Goal: Check status: Check status

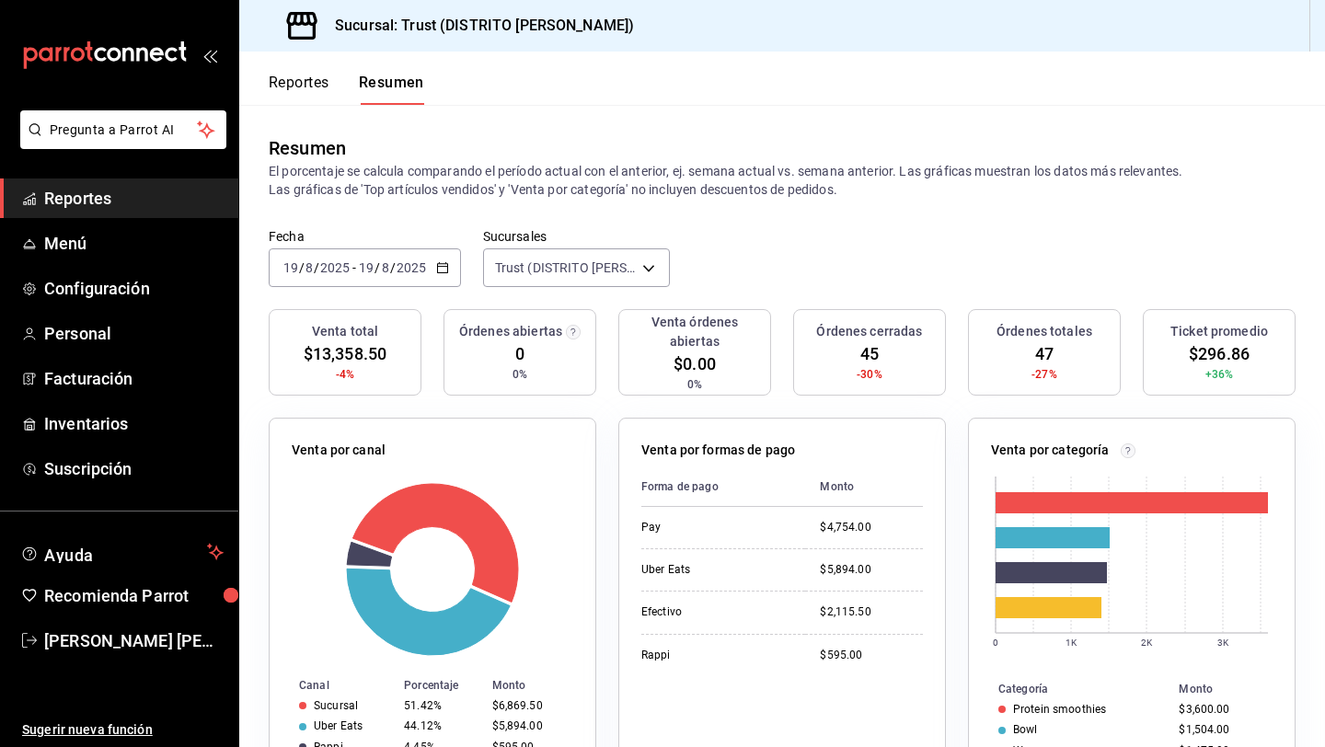
click at [437, 264] on icon "button" at bounding box center [442, 267] width 13 height 13
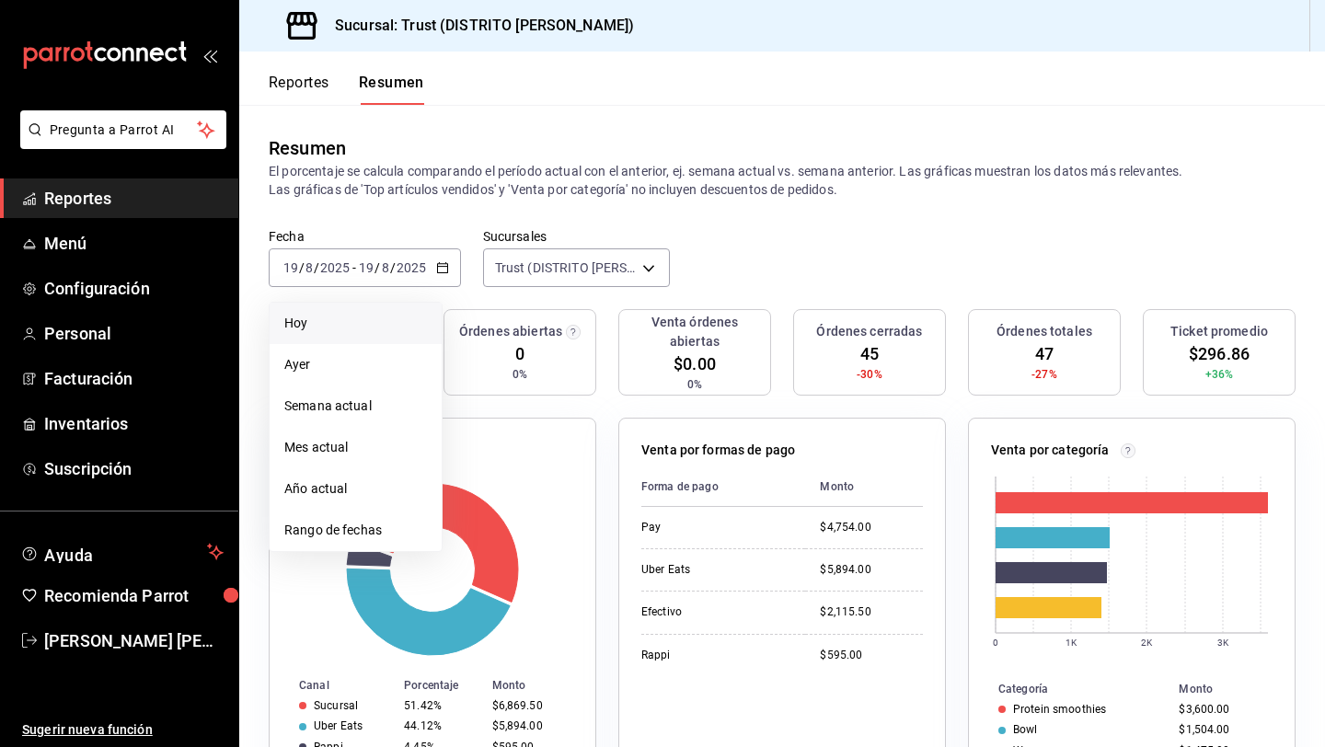
click at [388, 327] on span "Hoy" at bounding box center [355, 323] width 143 height 19
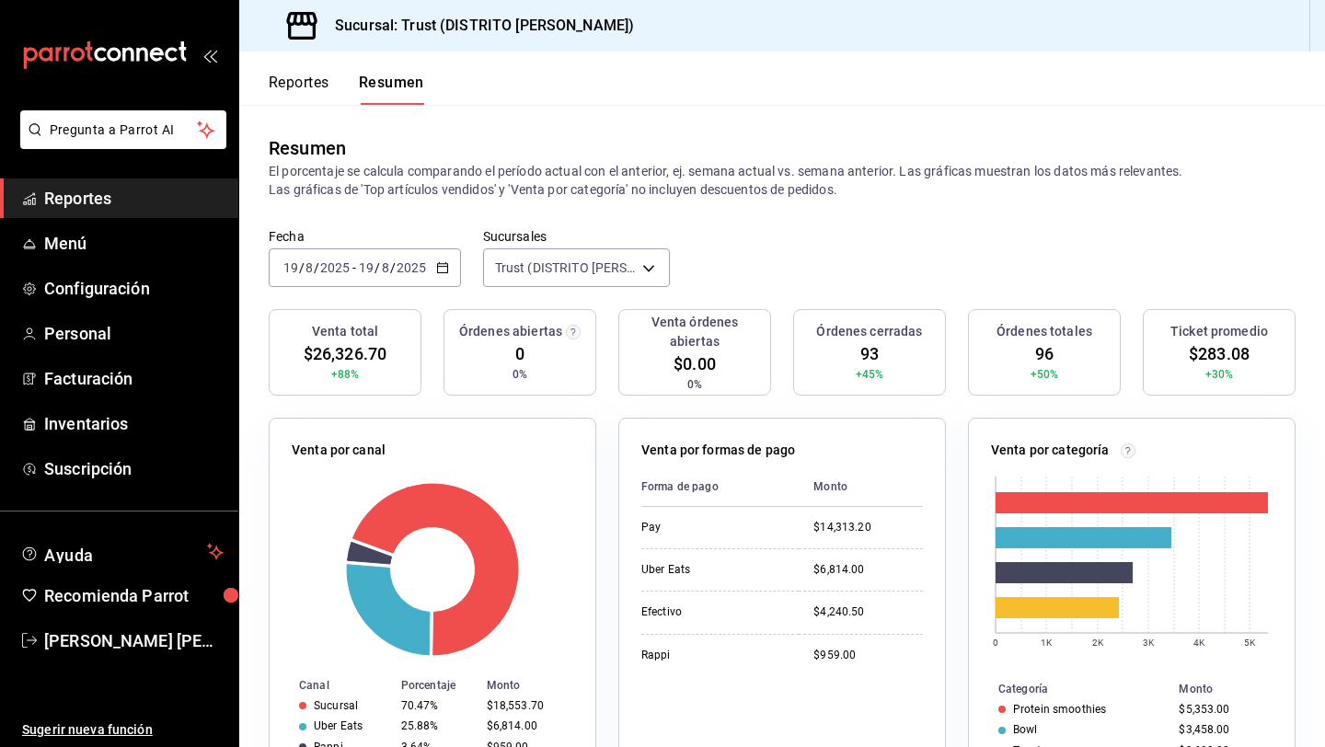
click at [442, 273] on icon "button" at bounding box center [442, 267] width 13 height 13
click at [792, 220] on div "Resumen El porcentaje se calcula comparando el período actual con el anterior, …" at bounding box center [781, 166] width 1085 height 123
click at [330, 267] on input "2025" at bounding box center [334, 267] width 31 height 15
click at [444, 263] on \(Stroke\) "button" at bounding box center [442, 268] width 11 height 10
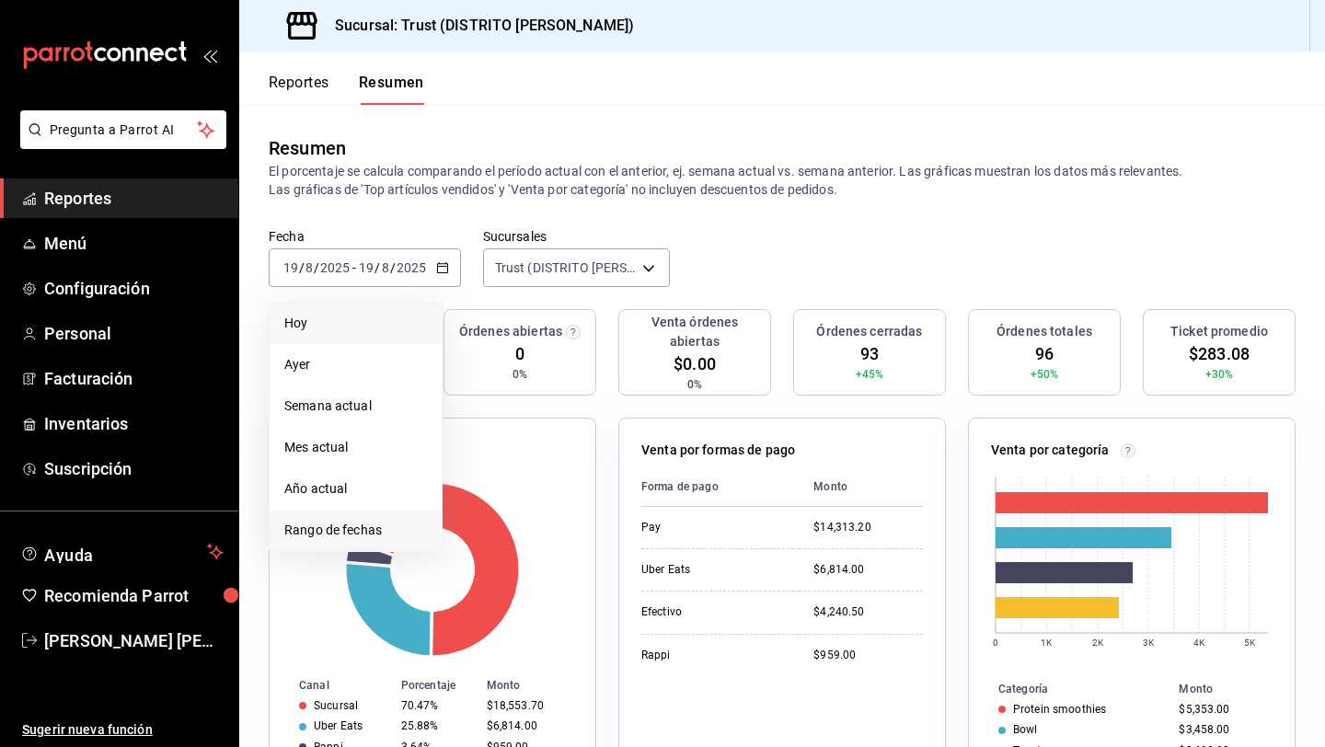
click at [361, 524] on span "Rango de fechas" at bounding box center [355, 530] width 143 height 19
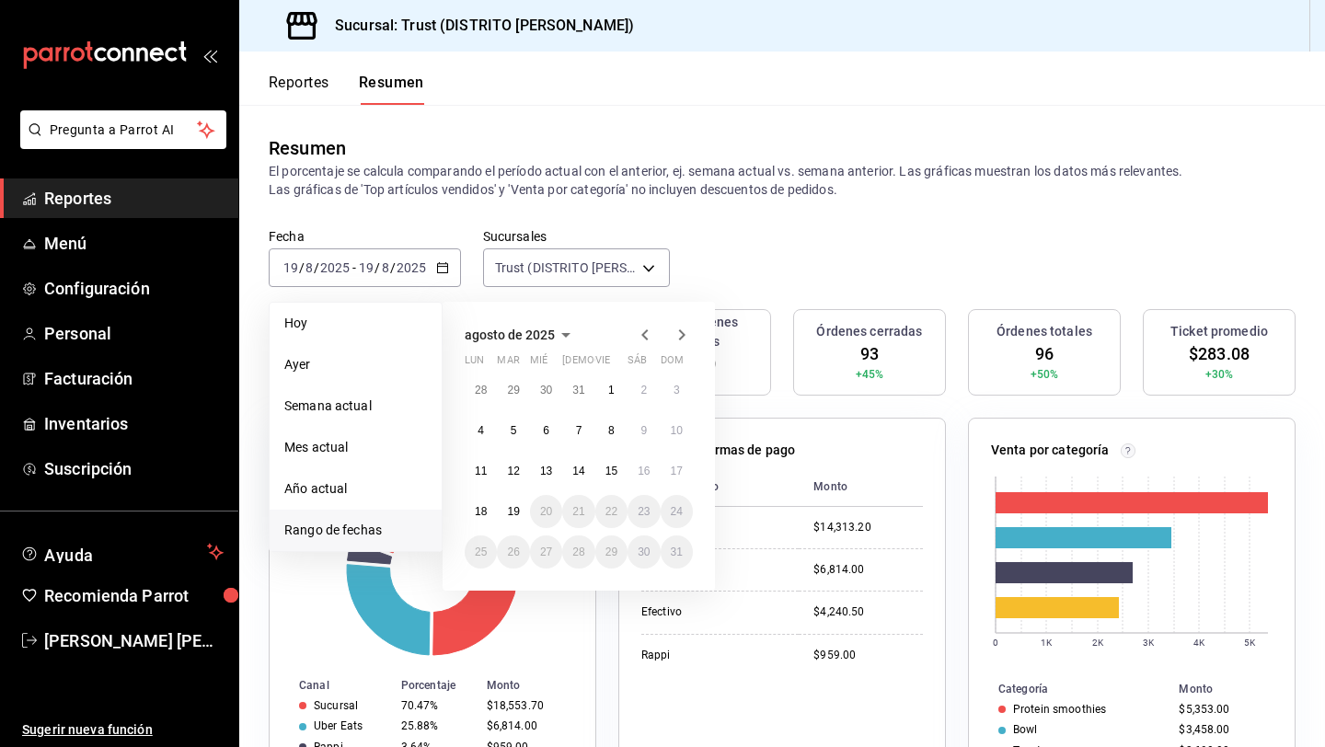
click at [764, 261] on div "Fecha [DATE] [DATE] - [DATE] [DATE] [PERSON_NAME] Semana actual Mes actual Año …" at bounding box center [781, 268] width 1085 height 81
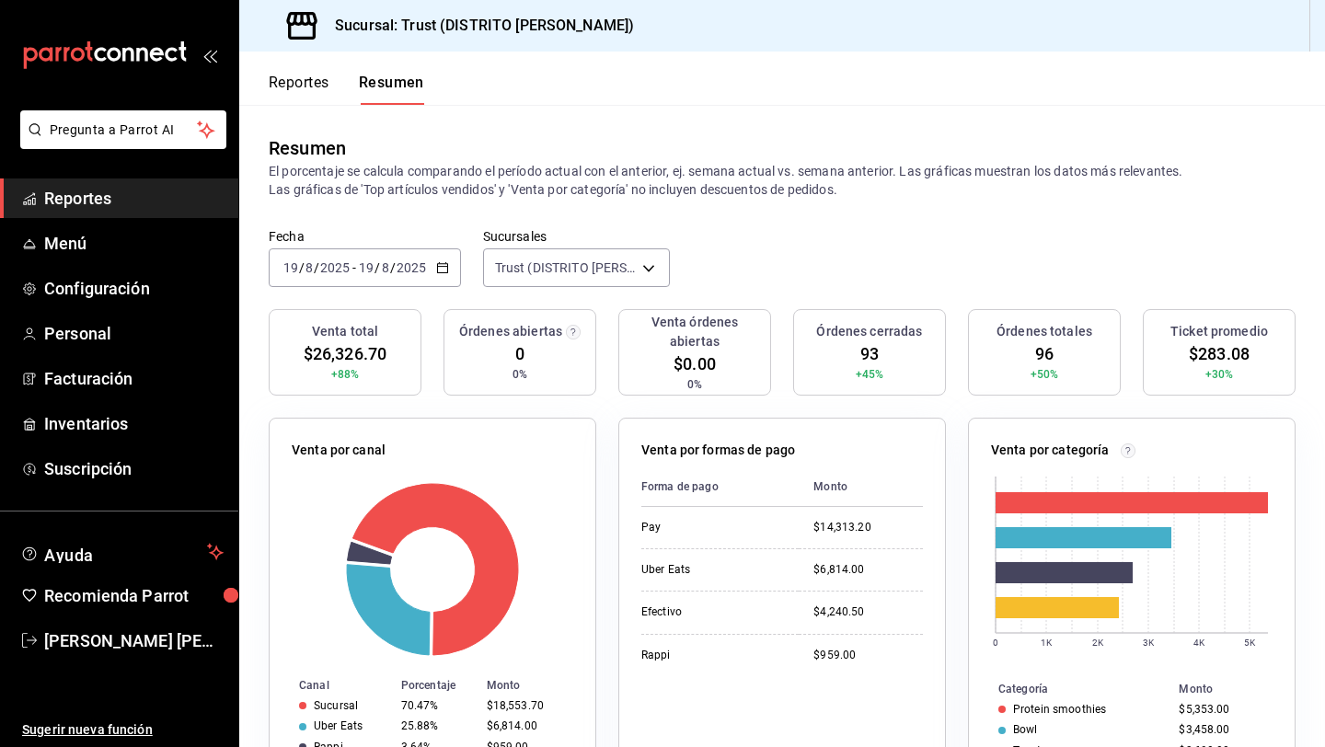
click at [156, 201] on span "Reportes" at bounding box center [133, 198] width 179 height 25
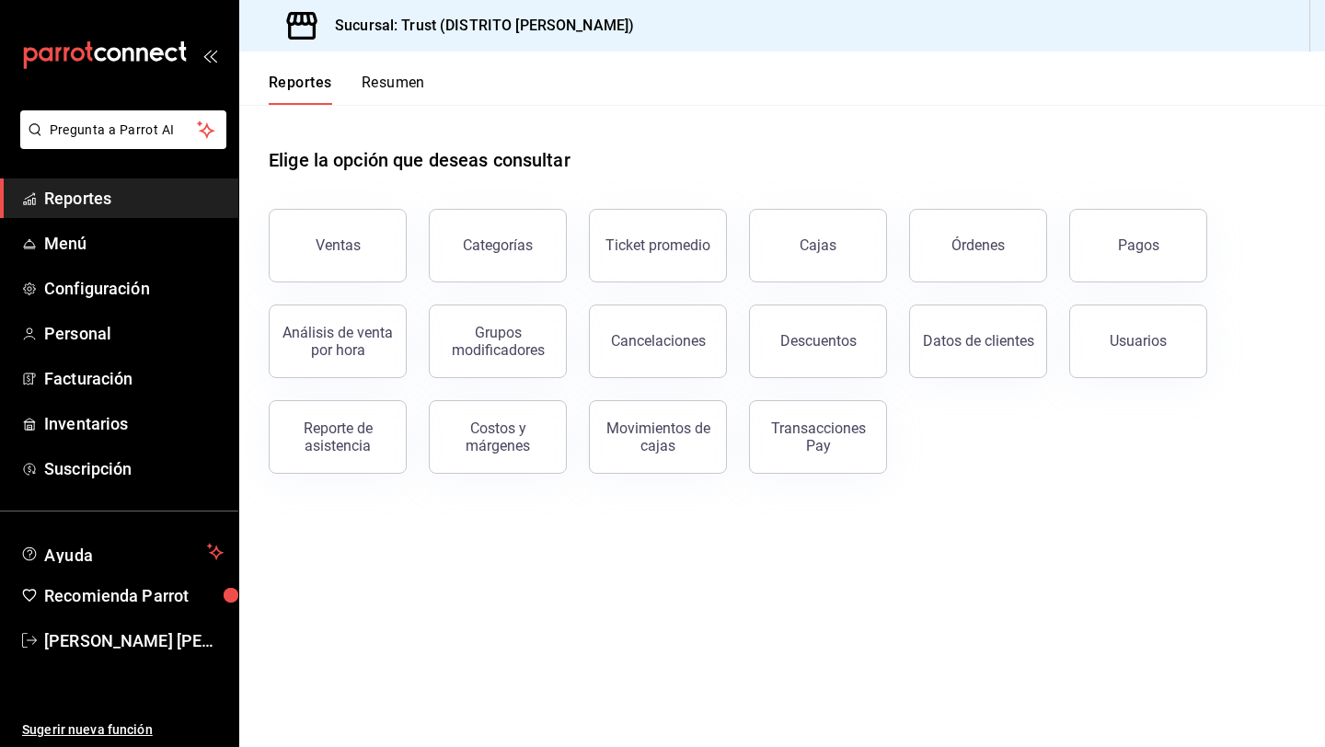
click at [388, 76] on button "Resumen" at bounding box center [392, 89] width 63 height 31
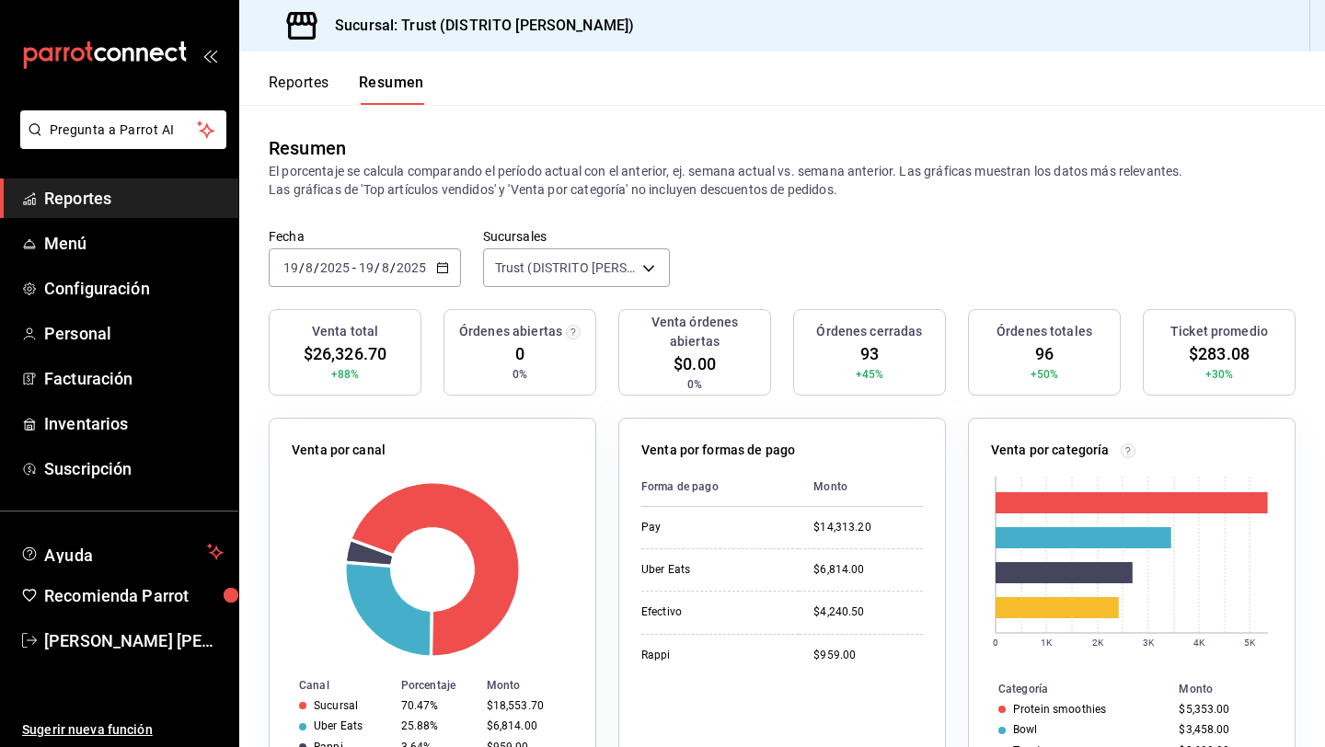
click at [370, 275] on input "19" at bounding box center [366, 267] width 17 height 15
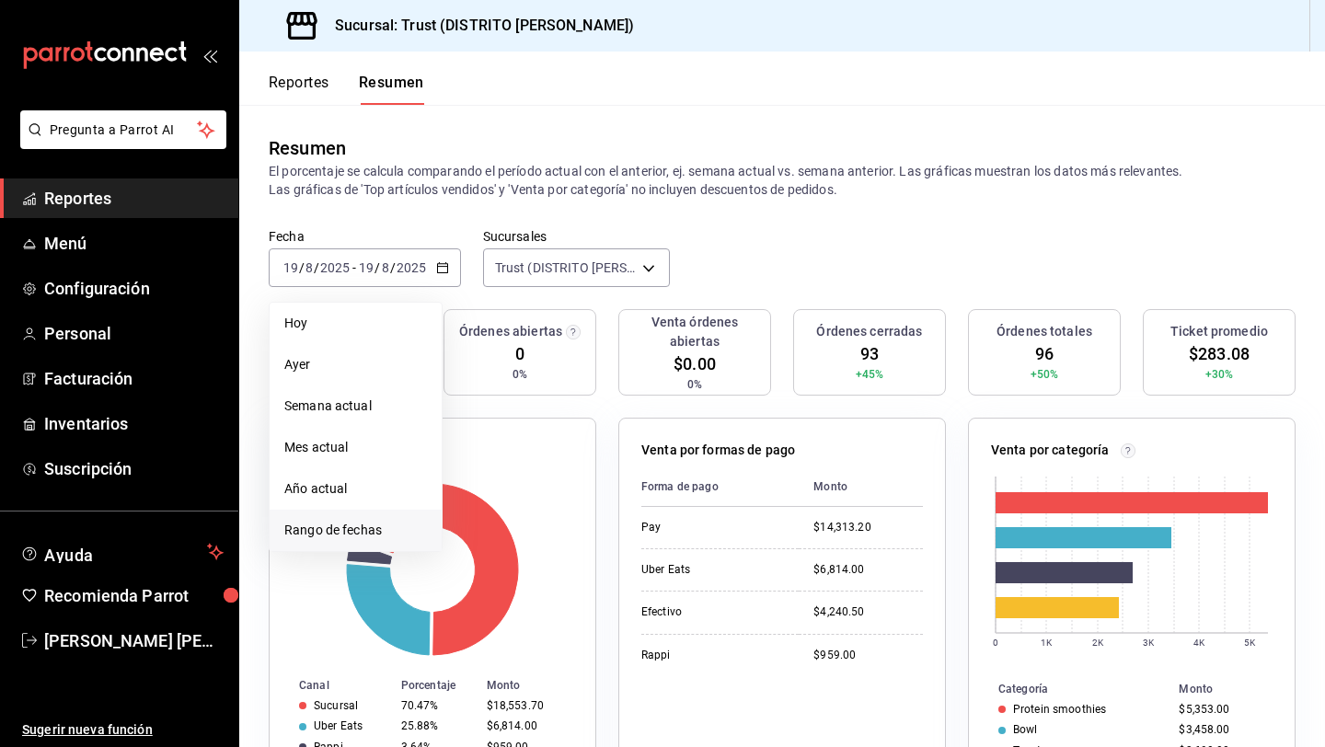
click at [356, 519] on li "Rango de fechas" at bounding box center [356, 530] width 172 height 41
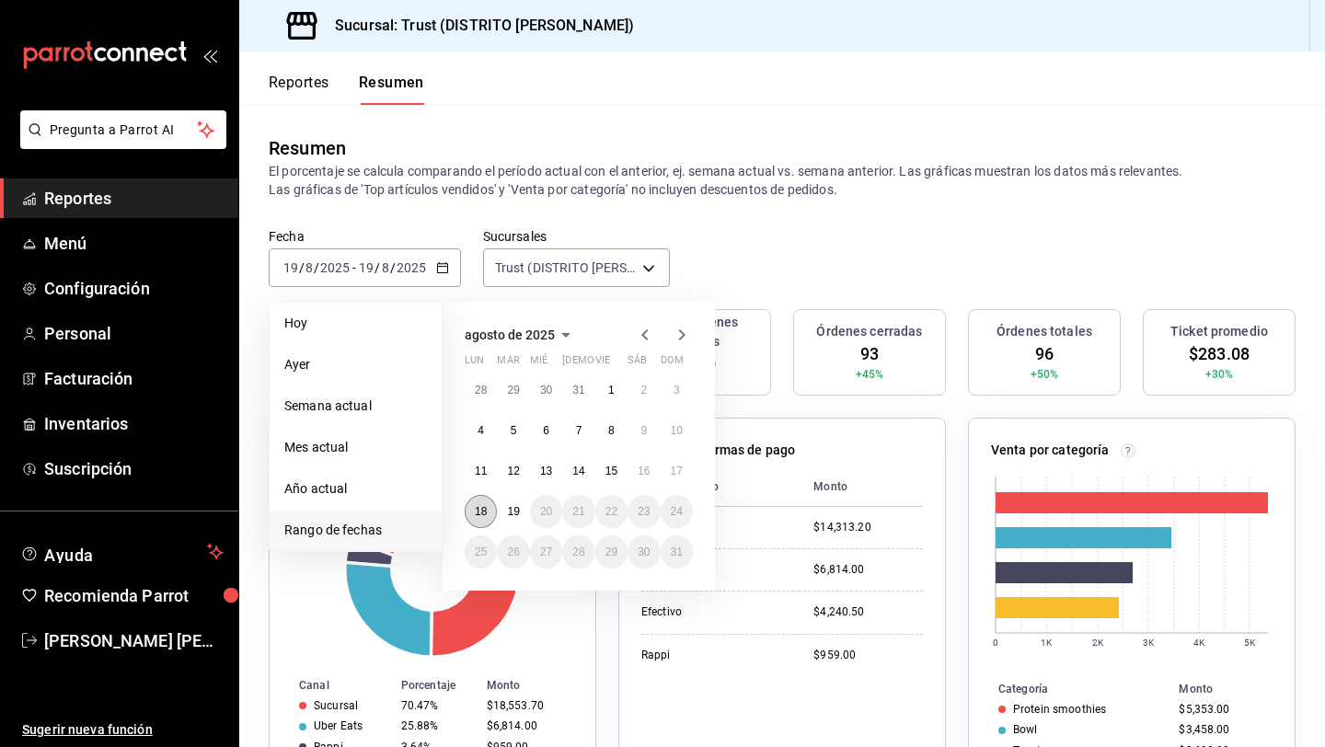
click at [476, 517] on button "18" at bounding box center [481, 511] width 32 height 33
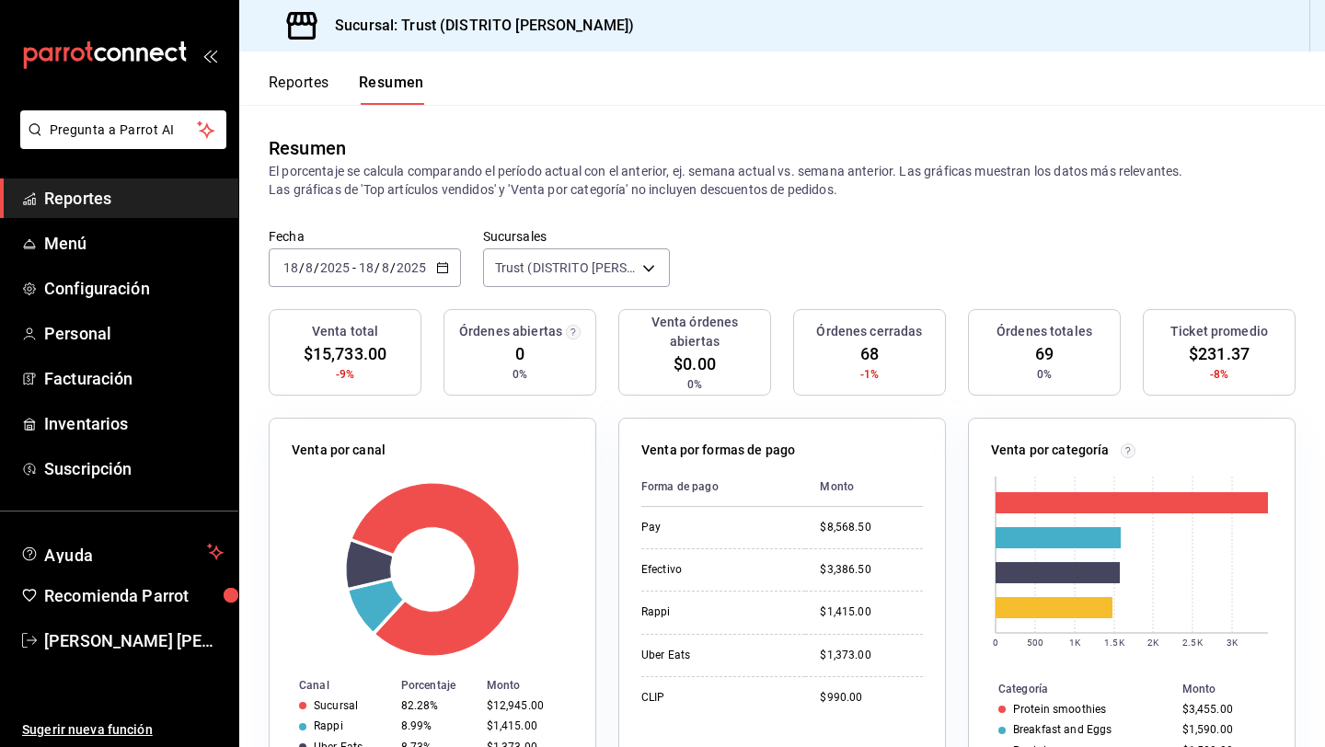
click at [456, 259] on div "[DATE] [DATE] - [DATE] [DATE]" at bounding box center [365, 267] width 192 height 39
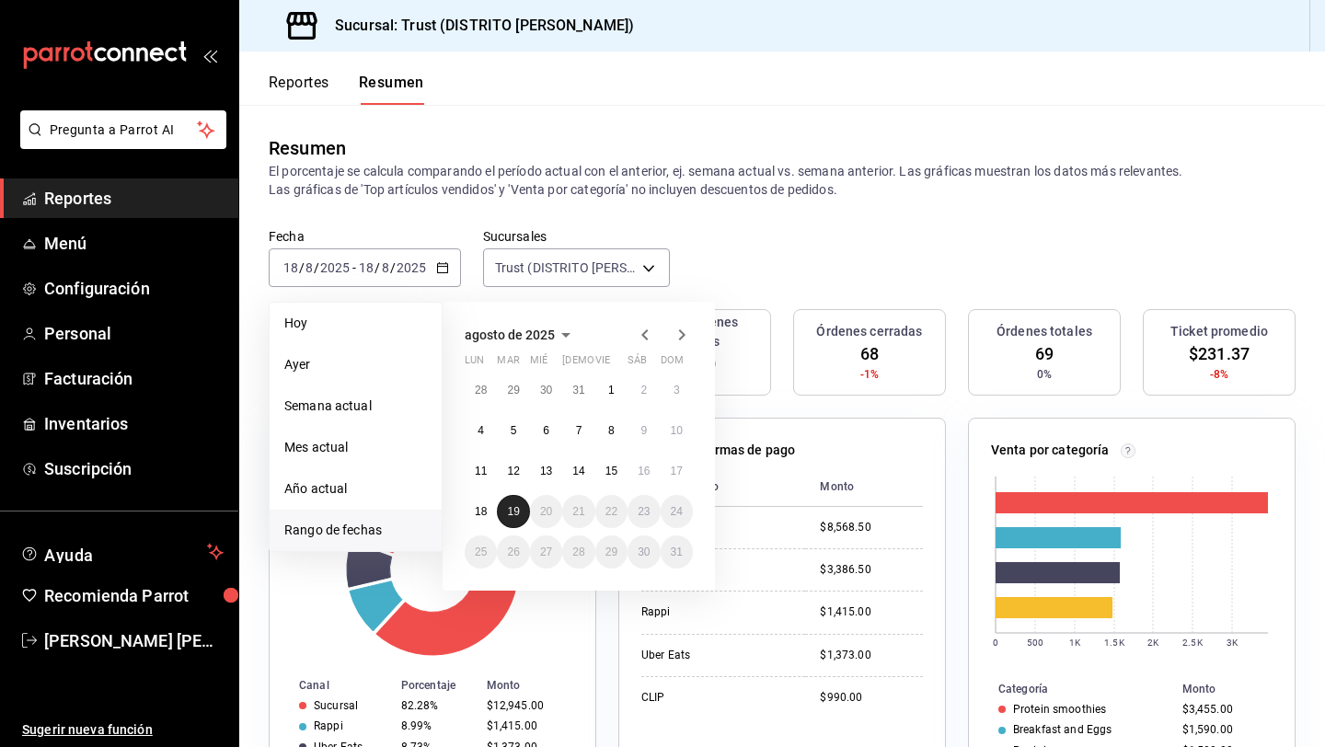
click at [517, 499] on button "19" at bounding box center [513, 511] width 32 height 33
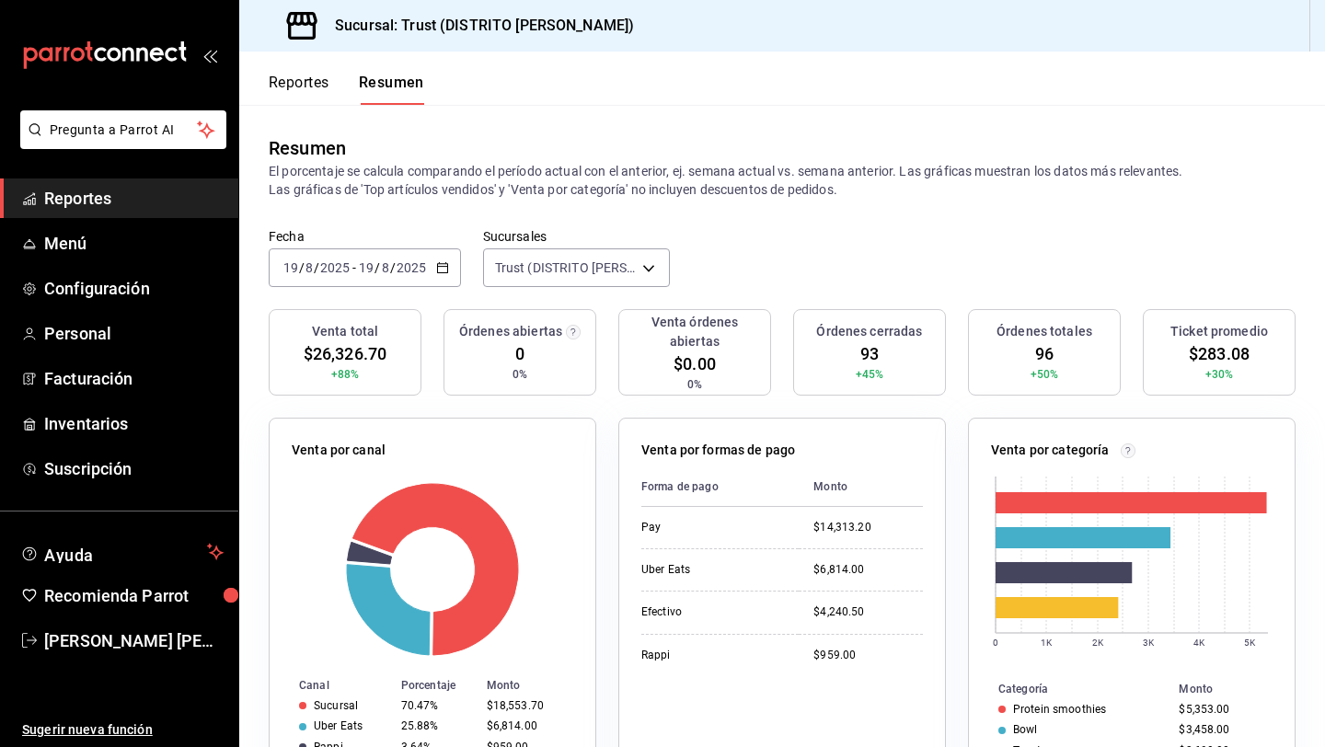
click at [448, 269] on div "[DATE] [DATE] - [DATE] [DATE]" at bounding box center [365, 267] width 192 height 39
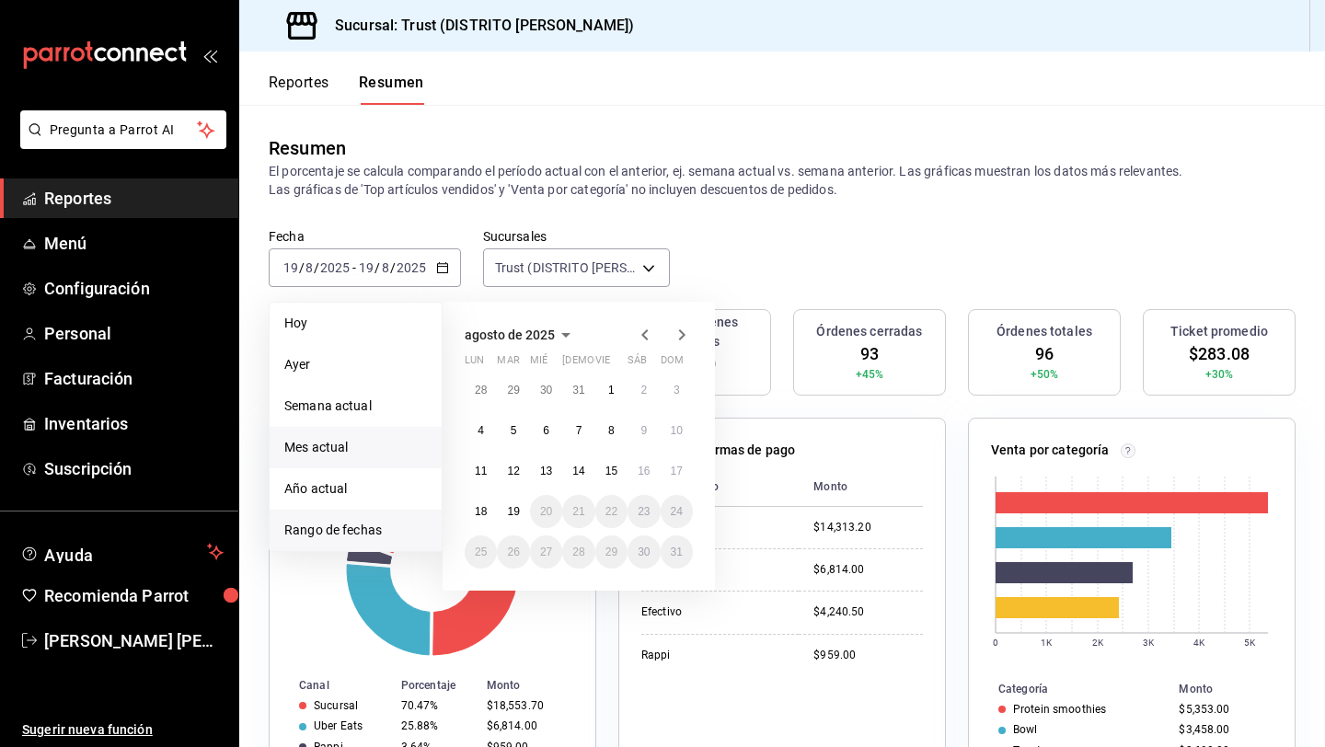
click at [380, 443] on span "Mes actual" at bounding box center [355, 447] width 143 height 19
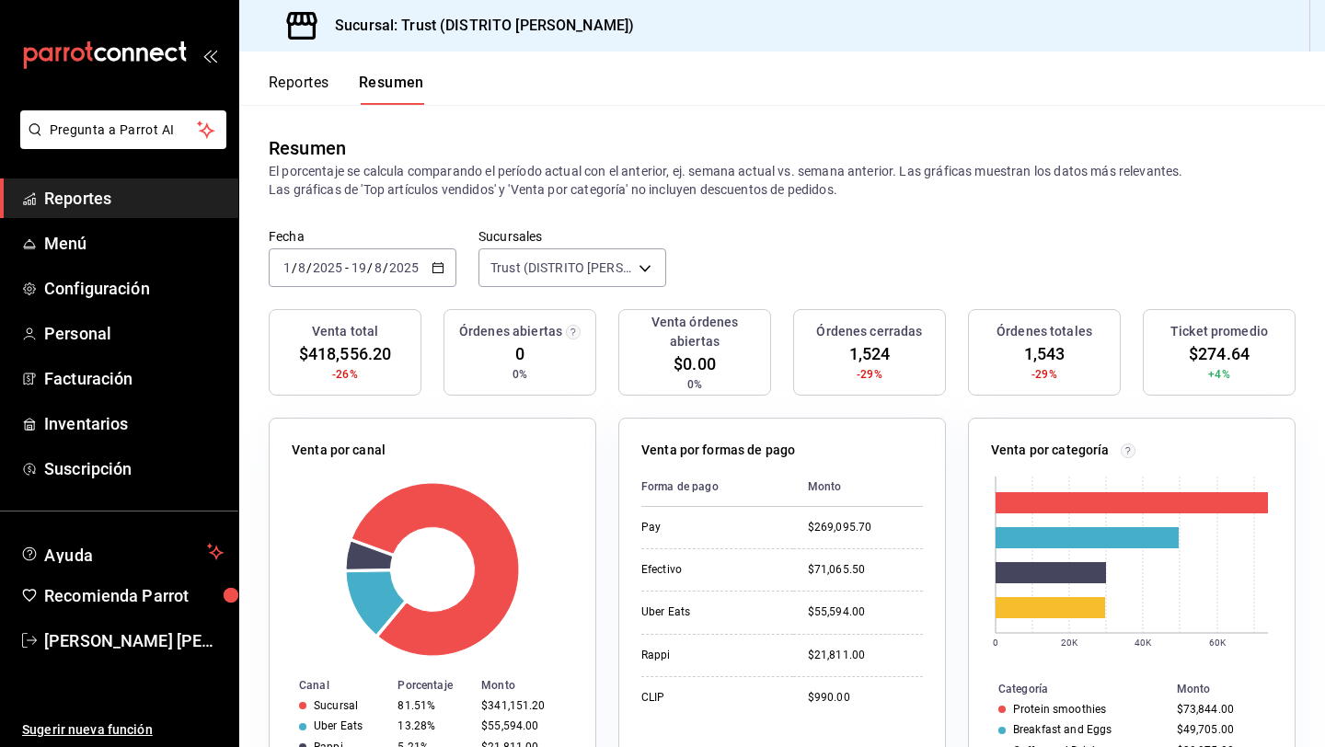
click at [438, 266] on \(Stroke\) "button" at bounding box center [438, 266] width 10 height 1
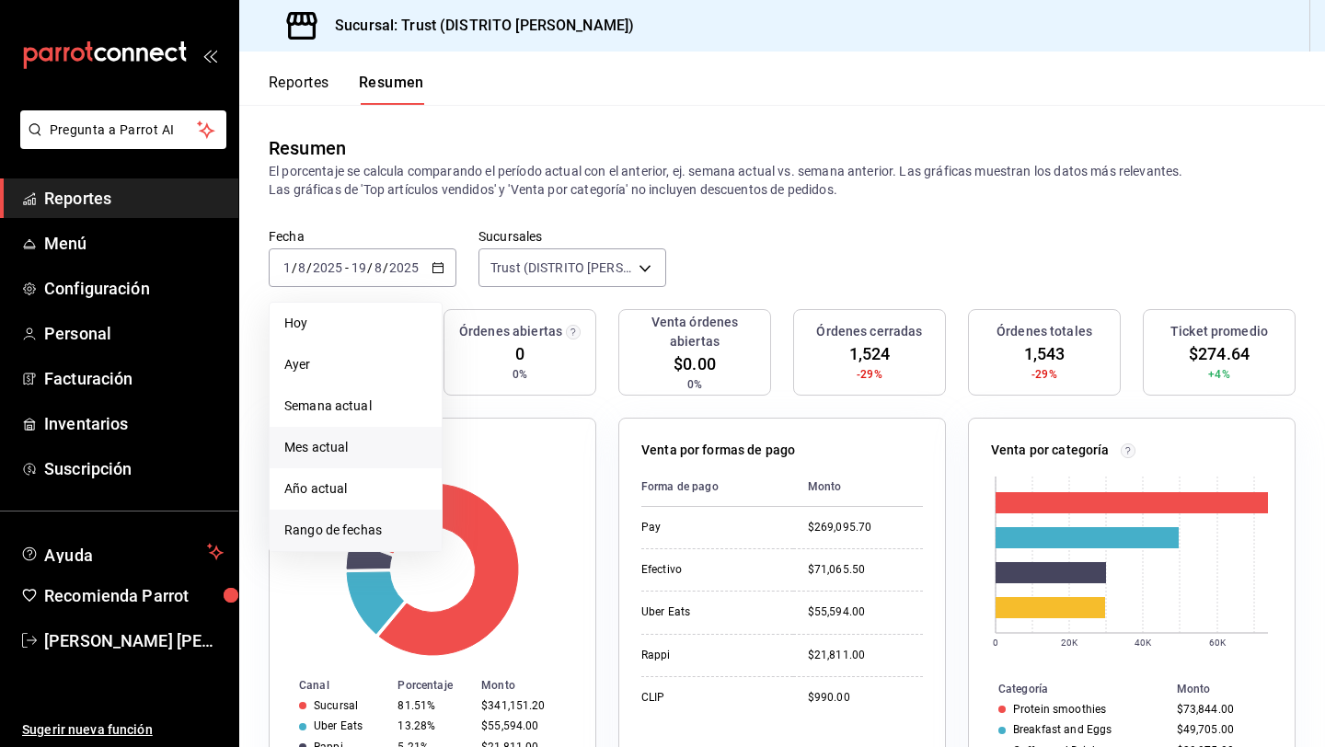
click at [373, 522] on span "Rango de fechas" at bounding box center [355, 530] width 143 height 19
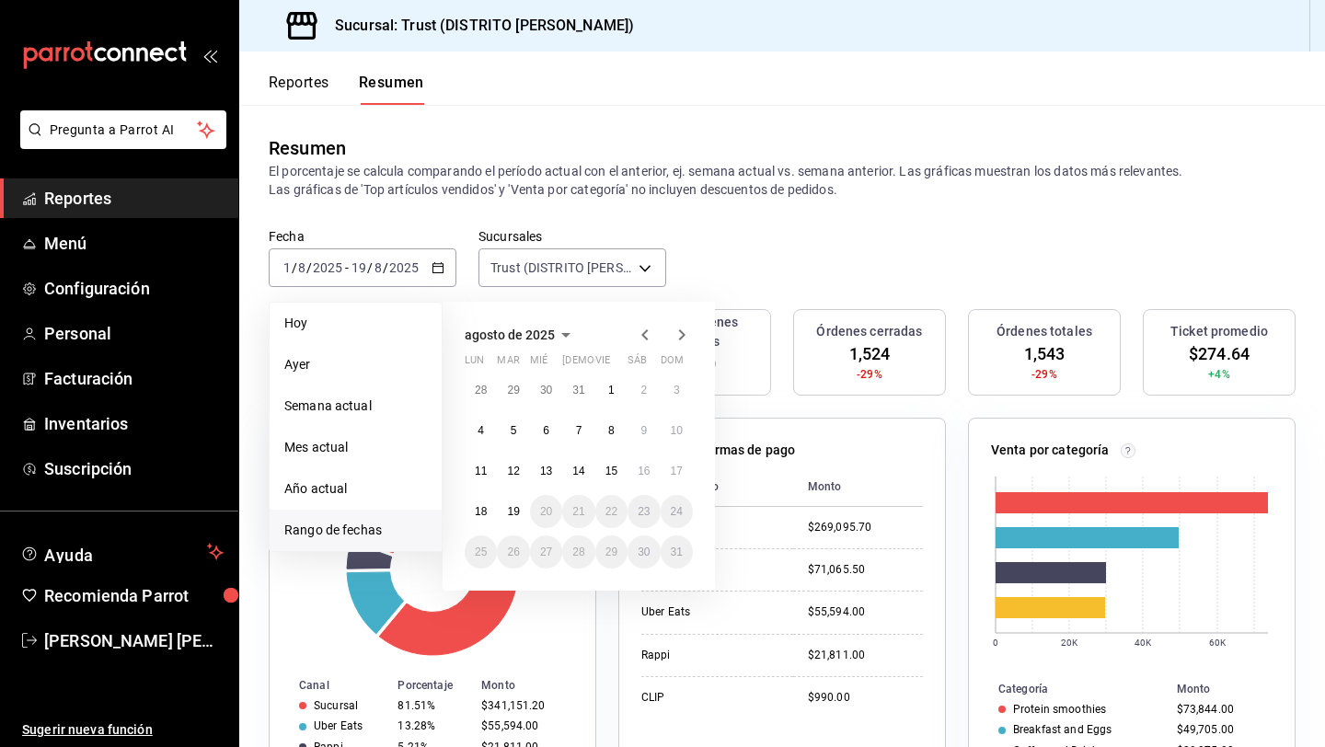
click at [639, 330] on icon "button" at bounding box center [645, 335] width 22 height 22
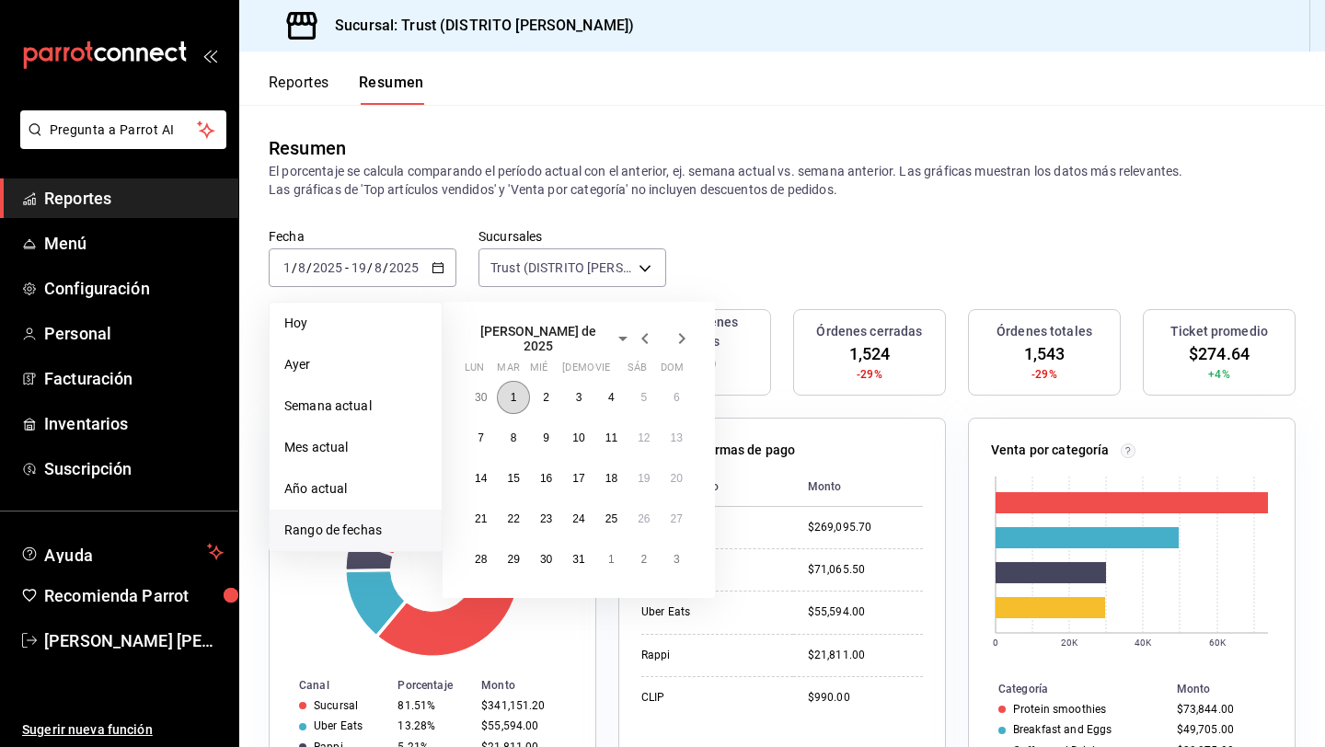
click at [518, 397] on button "1" at bounding box center [513, 397] width 32 height 33
click at [568, 547] on button "31" at bounding box center [578, 559] width 32 height 33
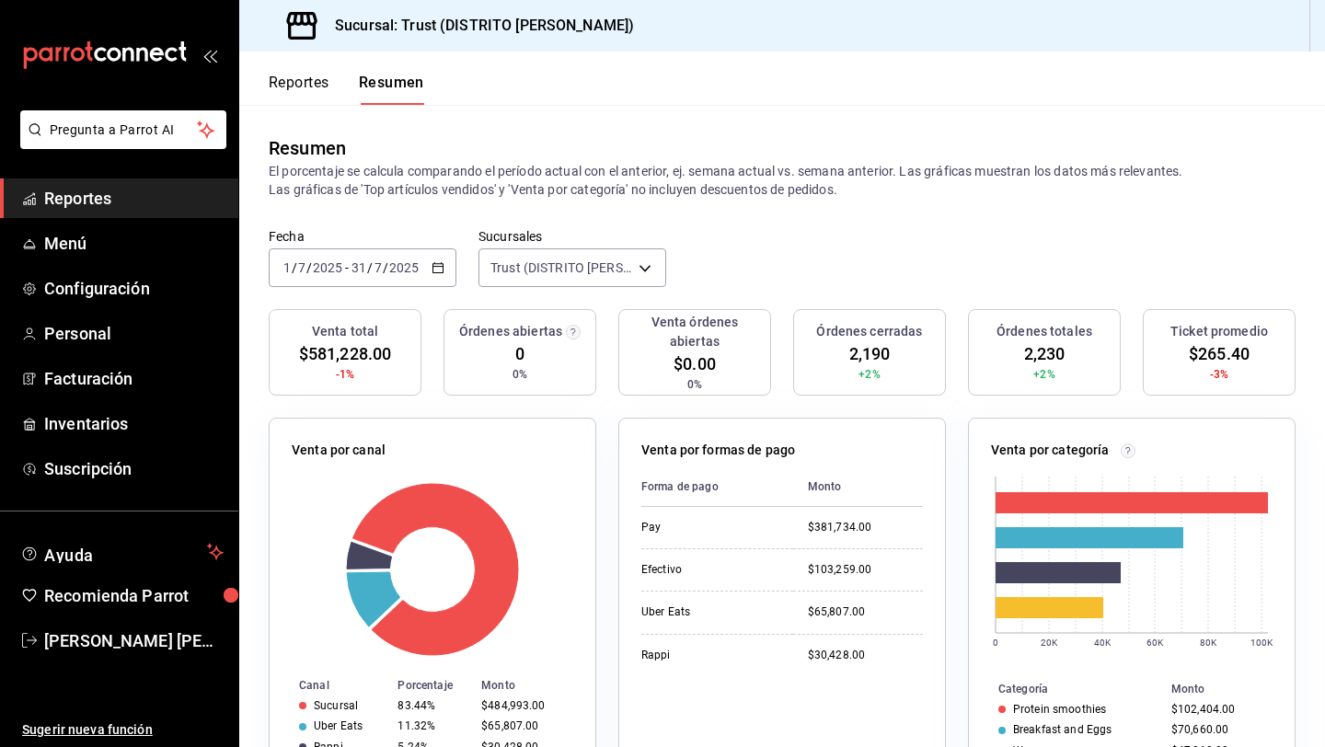
click at [447, 275] on div "[DATE] [DATE] - [DATE] [DATE]" at bounding box center [363, 267] width 188 height 39
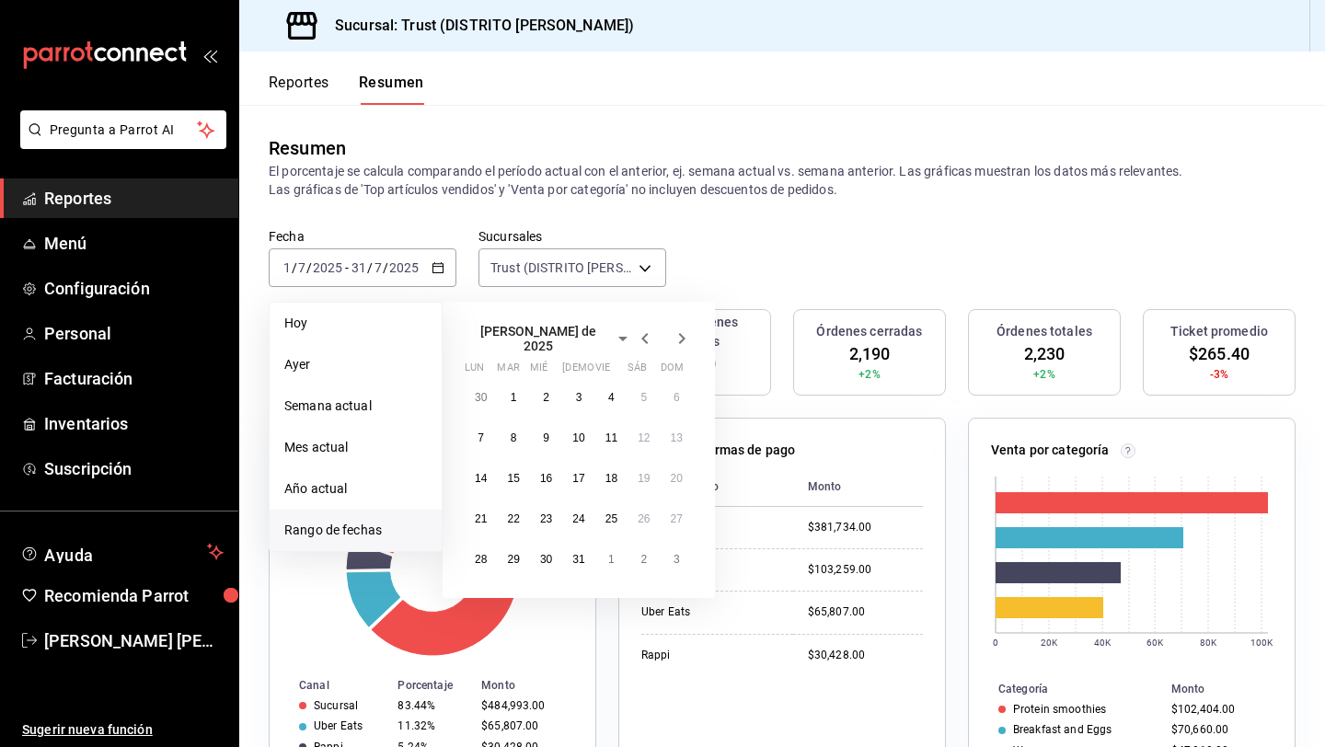
click at [683, 331] on icon "button" at bounding box center [682, 338] width 22 height 22
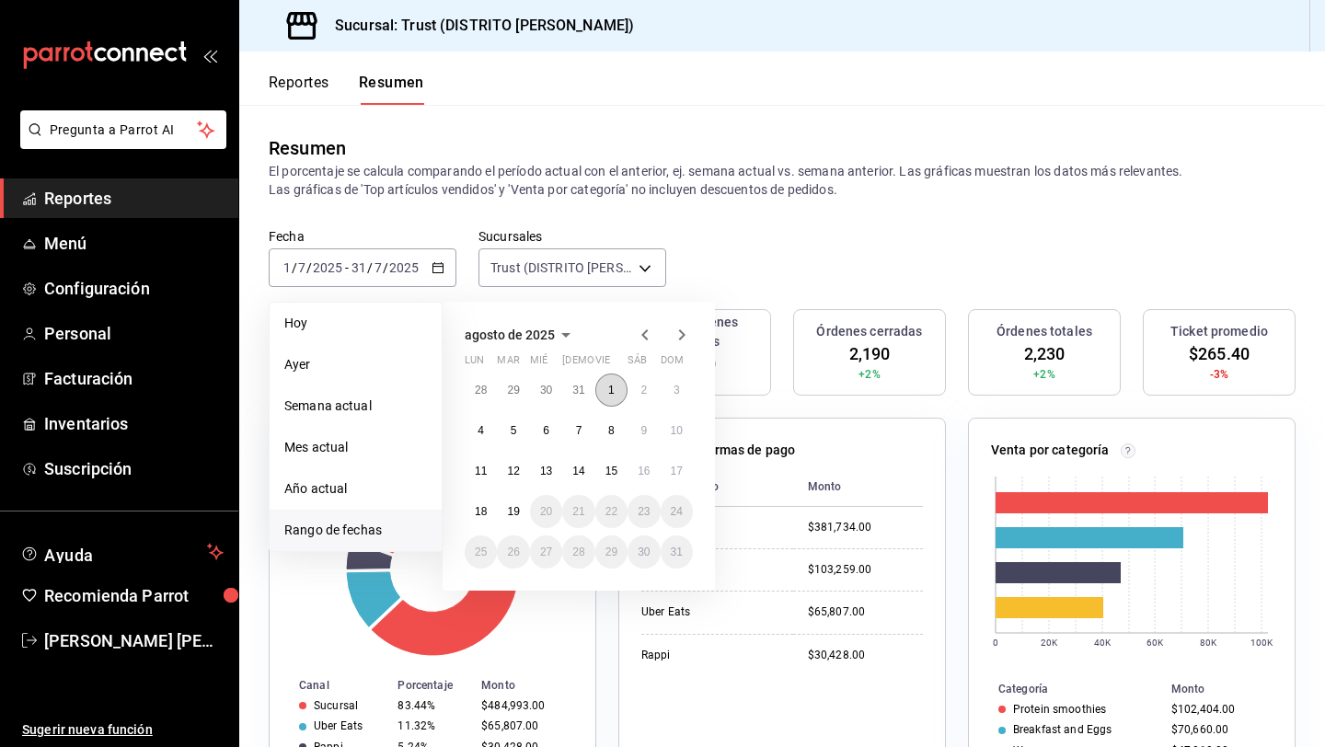
click at [612, 391] on abbr "1" at bounding box center [611, 390] width 6 height 13
click at [522, 524] on button "19" at bounding box center [513, 511] width 32 height 33
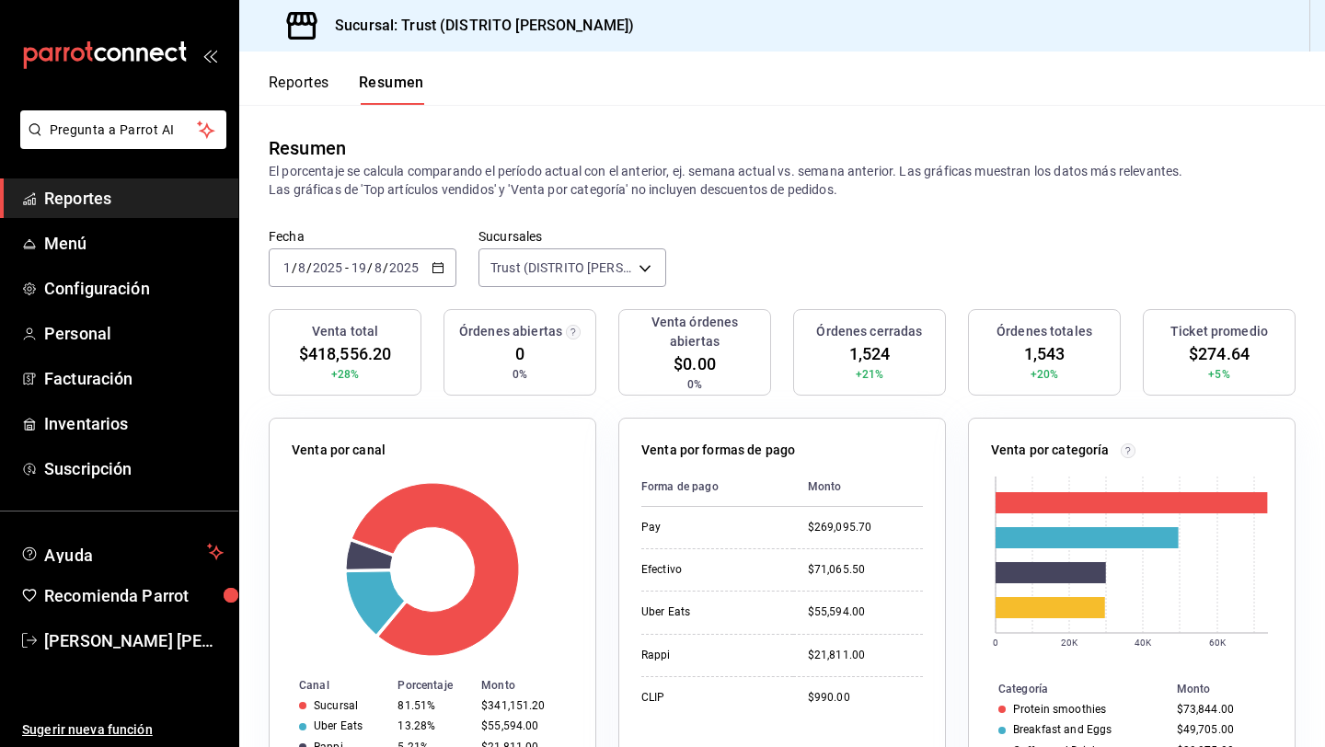
click at [702, 271] on div "Fecha [DATE] [DATE] - [DATE] [DATE] Sucursales Trust ([GEOGRAPHIC_DATA][PERSON_…" at bounding box center [781, 268] width 1085 height 81
click at [416, 416] on div "Venta por canal Canal Porcentaje Monto Sucursal 81.51% $341,151.20 Uber Eats 13…" at bounding box center [422, 600] width 350 height 408
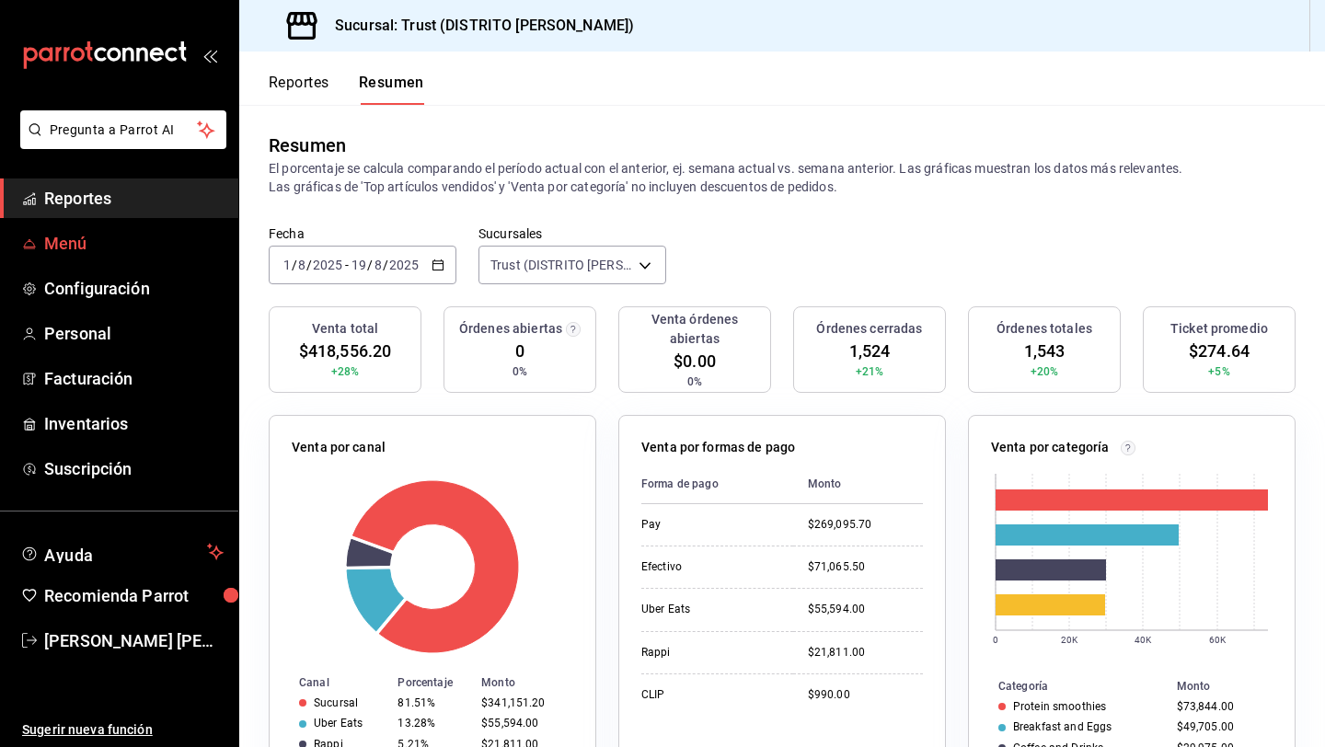
click at [83, 243] on span "Menú" at bounding box center [133, 243] width 179 height 25
